Goal: Task Accomplishment & Management: Manage account settings

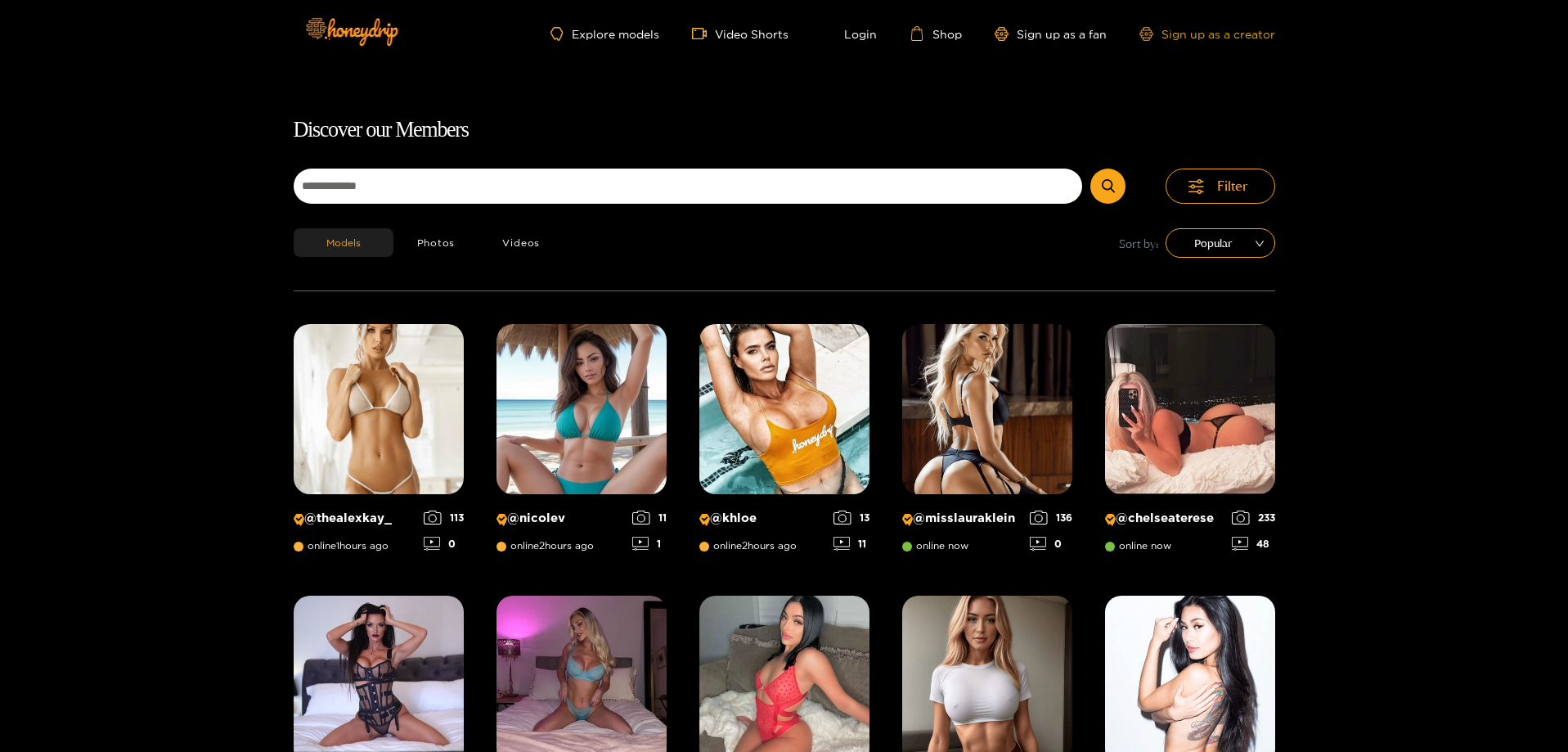
click at [1242, 34] on link "Sign up as a creator" at bounding box center [1206, 34] width 135 height 14
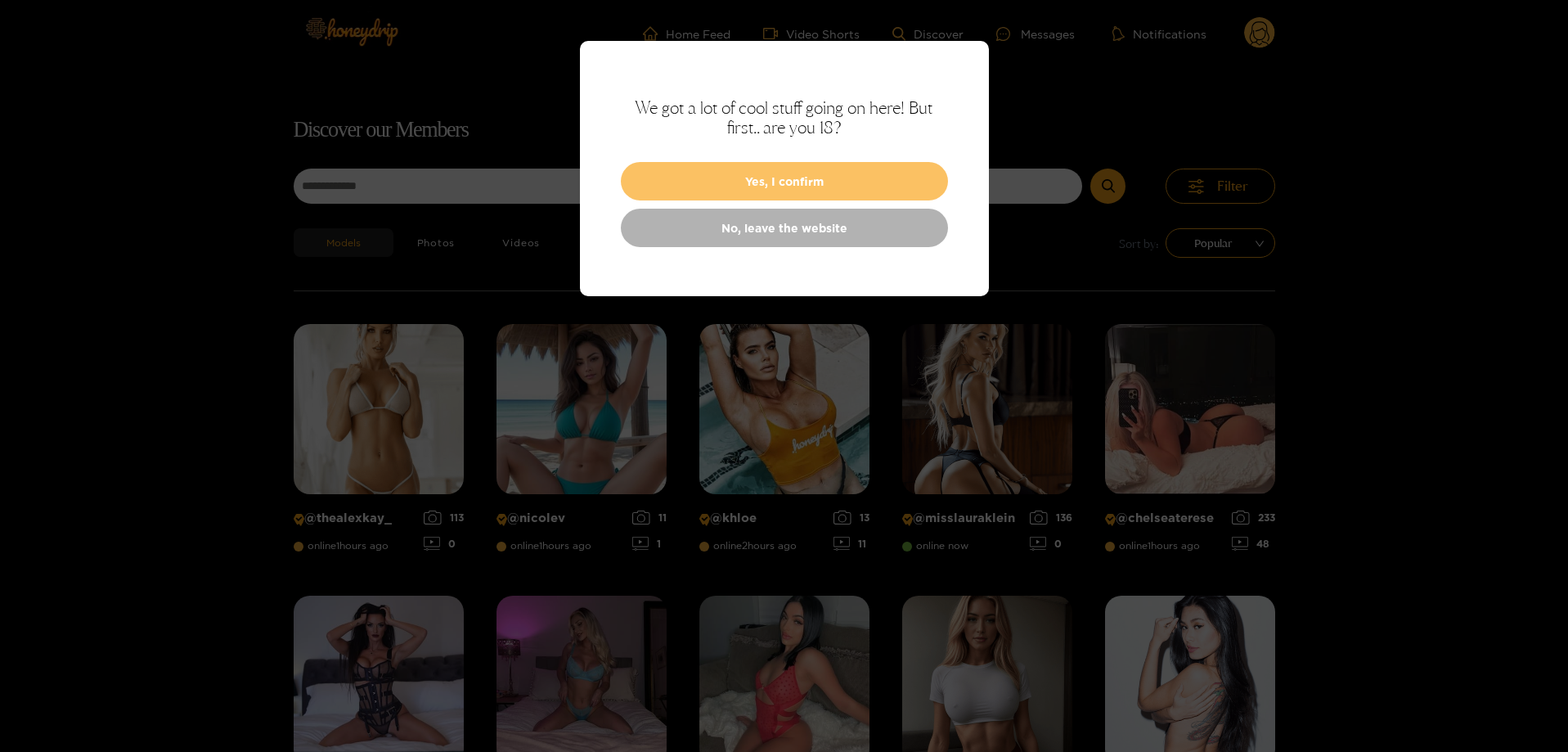
click at [877, 169] on button "Yes, I confirm" at bounding box center [784, 182] width 327 height 39
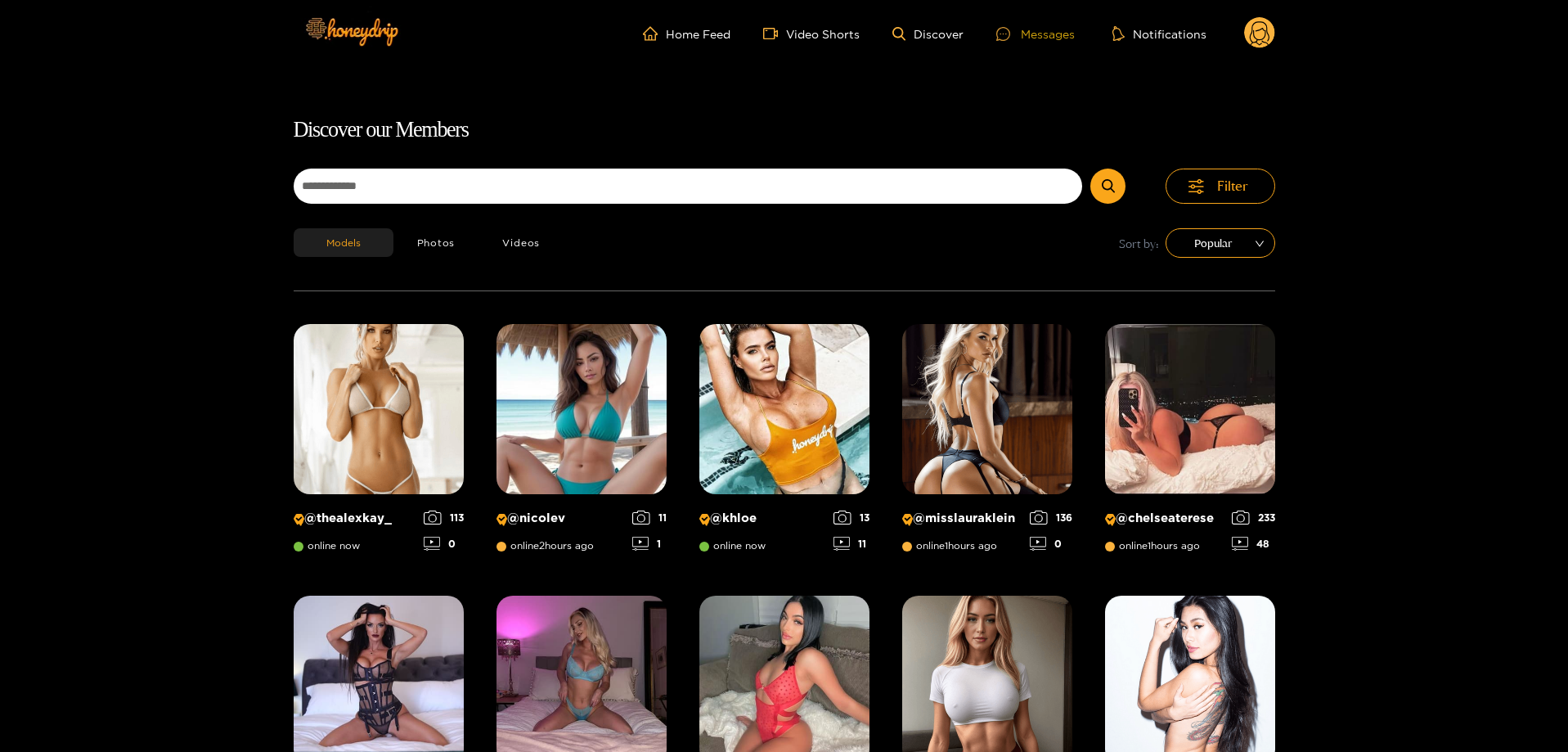
click at [1048, 40] on div "Messages" at bounding box center [1035, 34] width 78 height 19
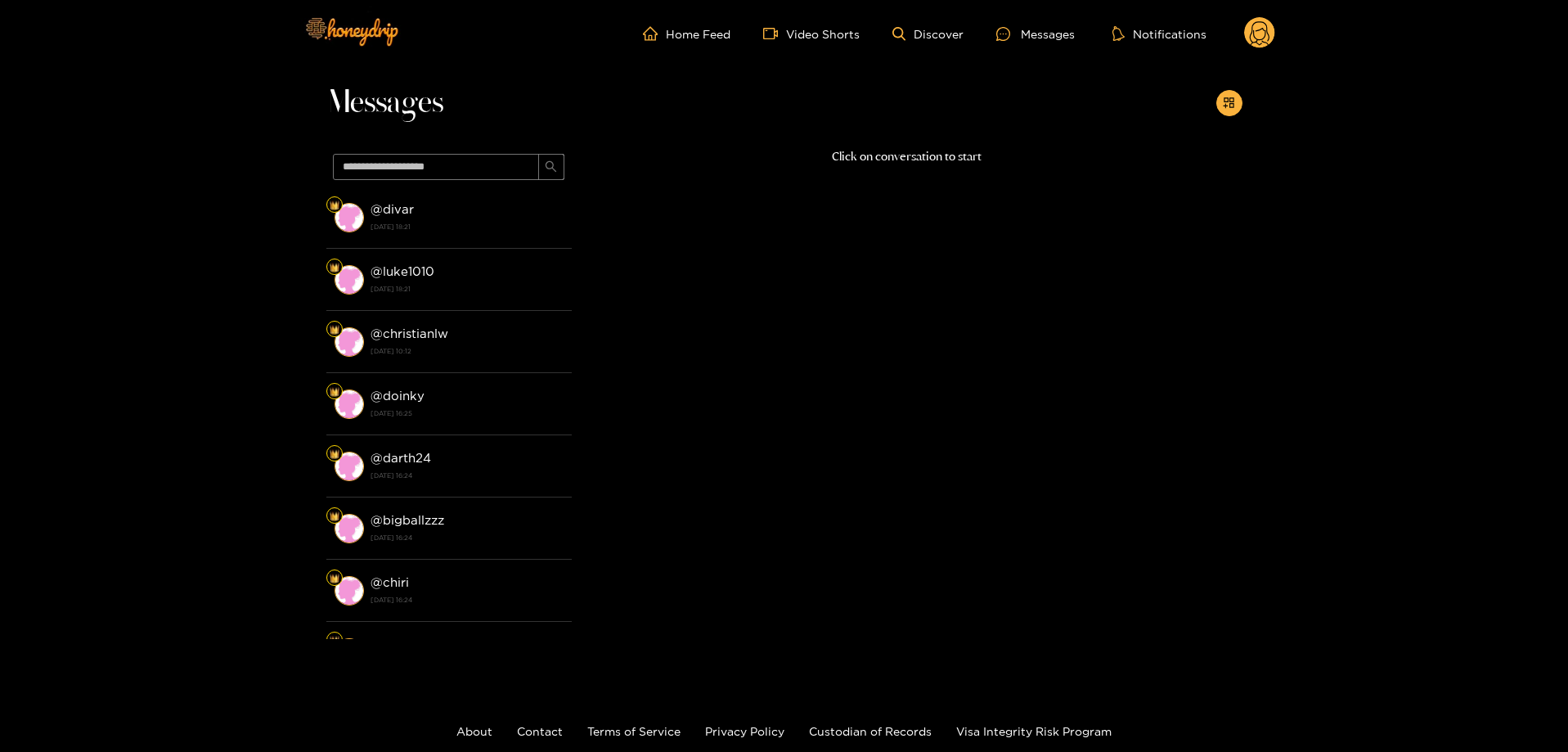
click at [1268, 24] on circle at bounding box center [1259, 32] width 31 height 31
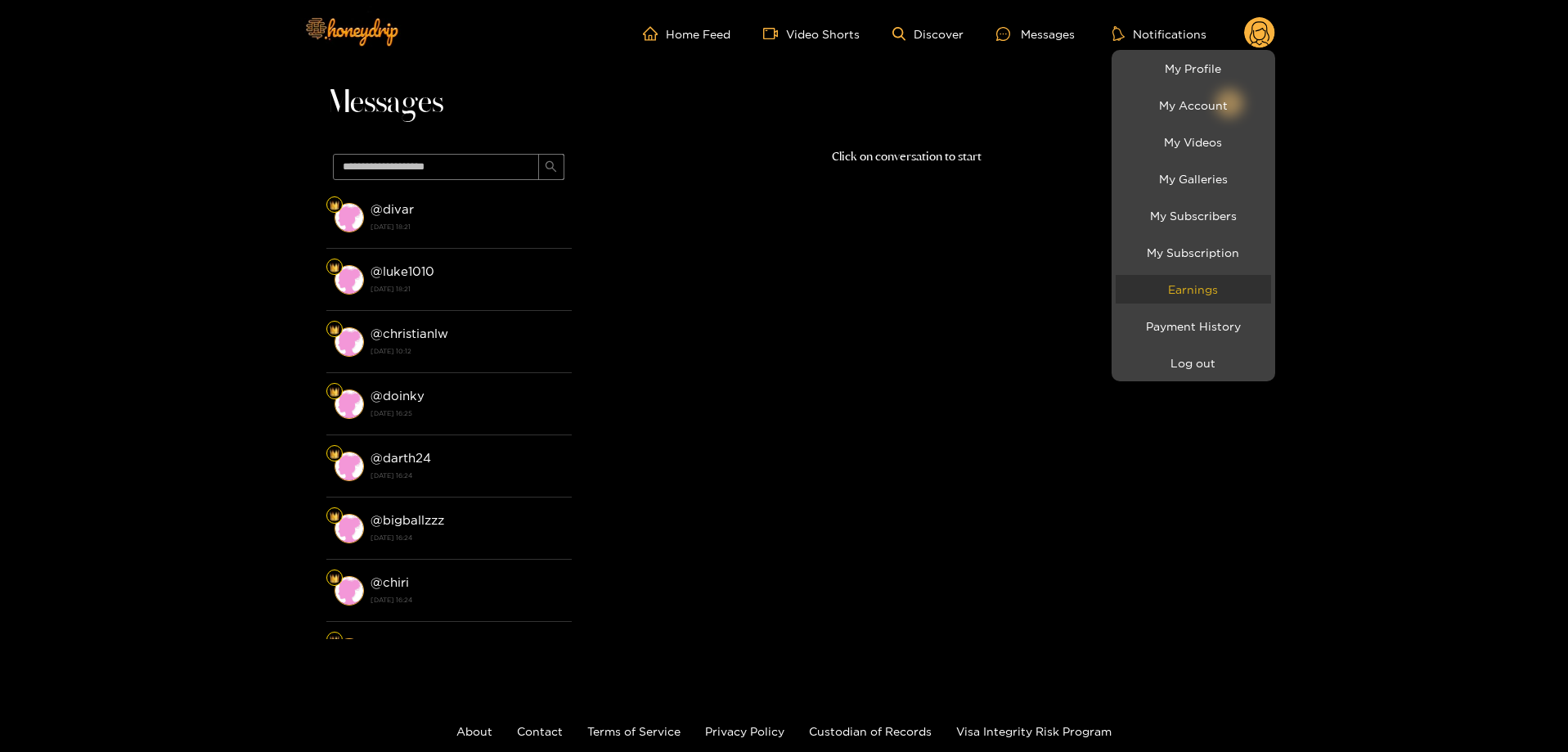
click at [1210, 293] on link "Earnings" at bounding box center [1193, 289] width 156 height 29
